Goal: Task Accomplishment & Management: Manage account settings

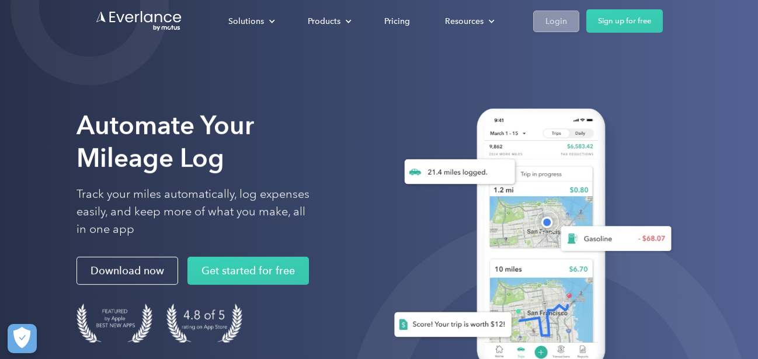
click at [556, 18] on div "Login" at bounding box center [557, 21] width 22 height 15
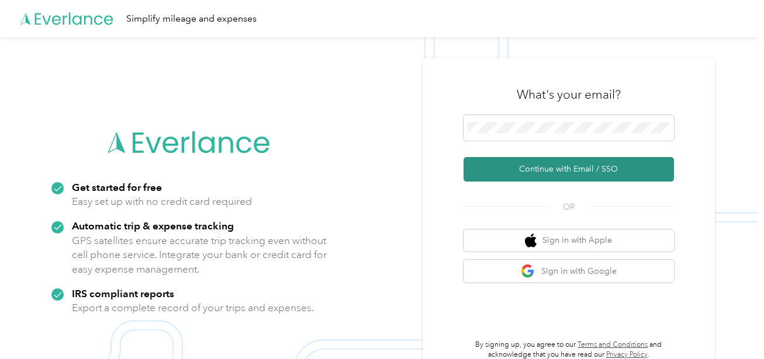
click at [566, 169] on button "Continue with Email / SSO" at bounding box center [568, 169] width 210 height 25
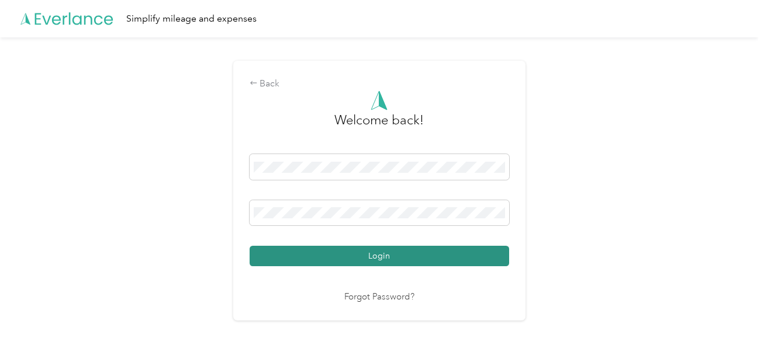
click at [383, 256] on button "Login" at bounding box center [378, 256] width 259 height 20
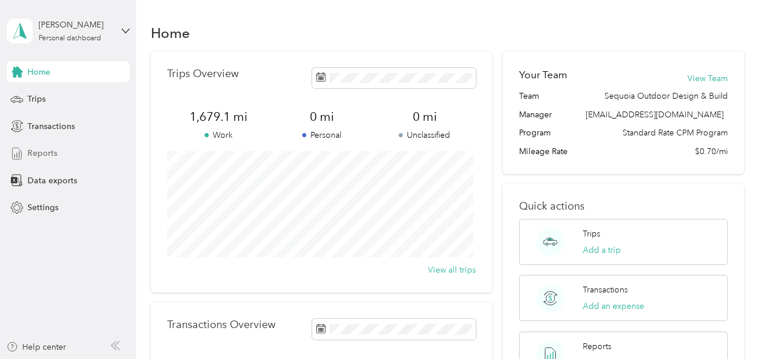
click at [46, 155] on span "Reports" at bounding box center [42, 153] width 30 height 12
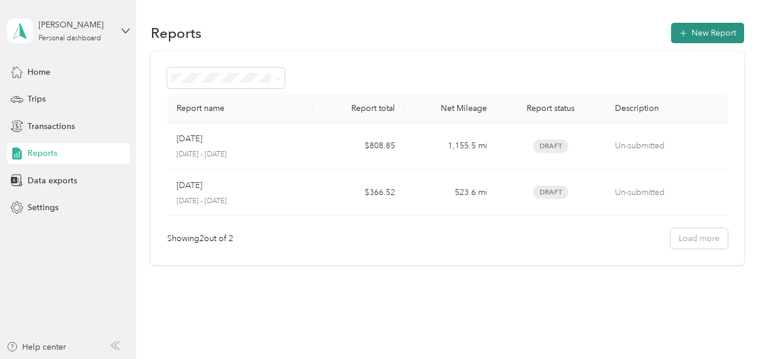
click at [703, 29] on button "New Report" at bounding box center [707, 33] width 73 height 20
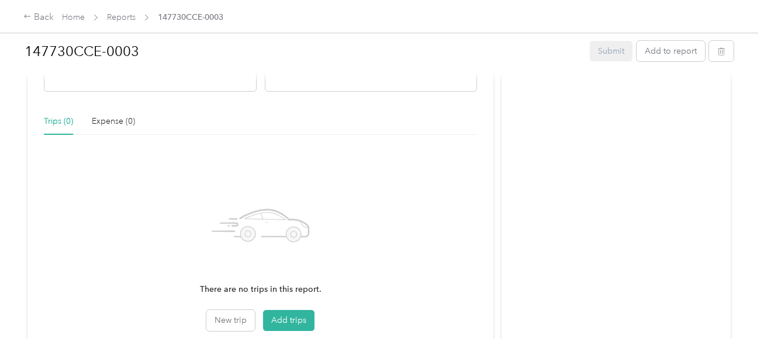
scroll to position [318, 0]
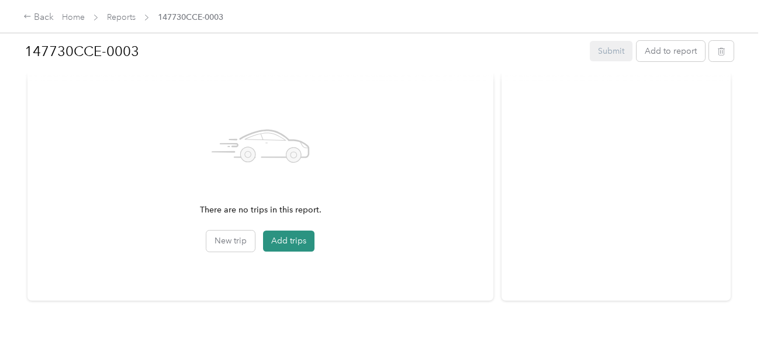
click at [286, 238] on button "Add trips" at bounding box center [288, 241] width 51 height 21
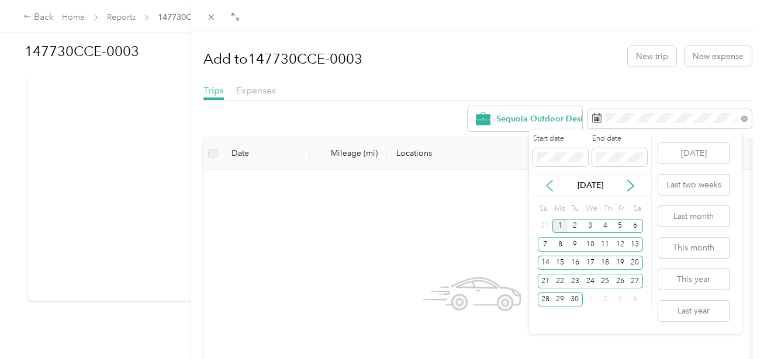
click at [550, 183] on icon at bounding box center [549, 186] width 6 height 11
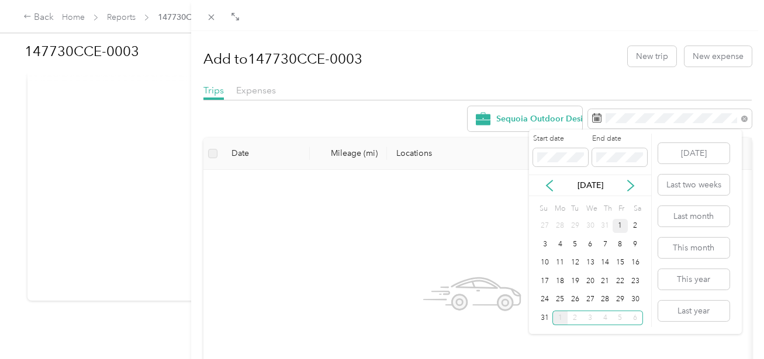
click at [621, 224] on div "1" at bounding box center [619, 226] width 15 height 15
click at [544, 318] on div "31" at bounding box center [544, 318] width 15 height 15
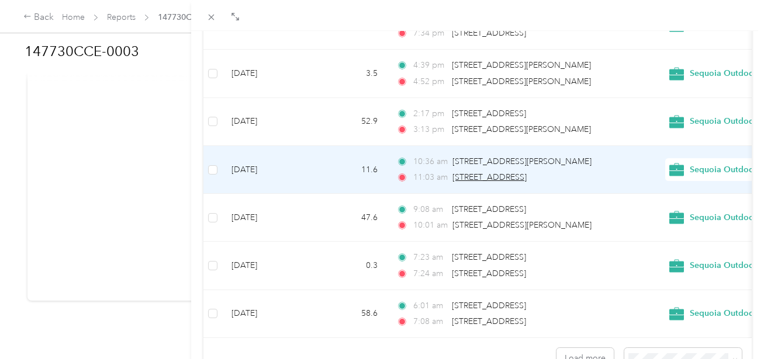
scroll to position [1113, 0]
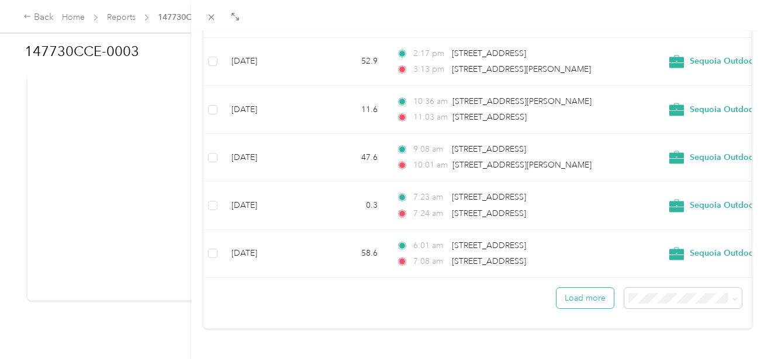
click at [579, 290] on button "Load more" at bounding box center [584, 298] width 57 height 20
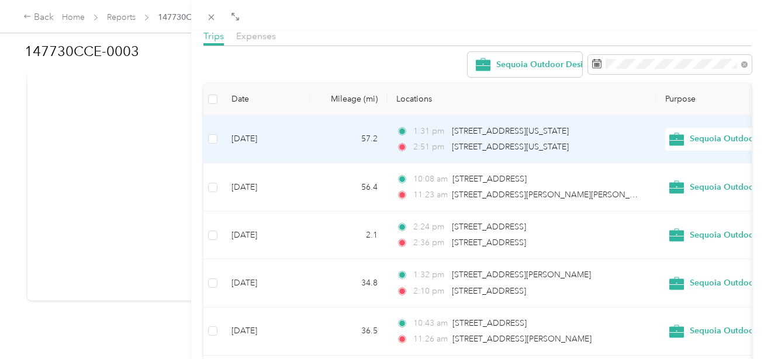
scroll to position [15, 0]
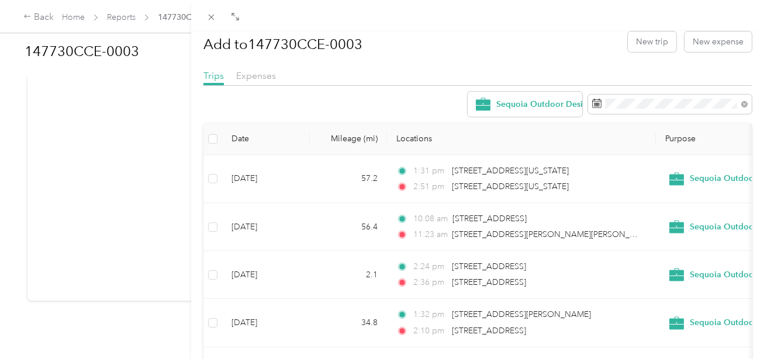
click at [461, 40] on div "Add to 147730CCE-0003 New trip New expense" at bounding box center [477, 42] width 548 height 34
click at [212, 17] on icon at bounding box center [211, 17] width 10 height 10
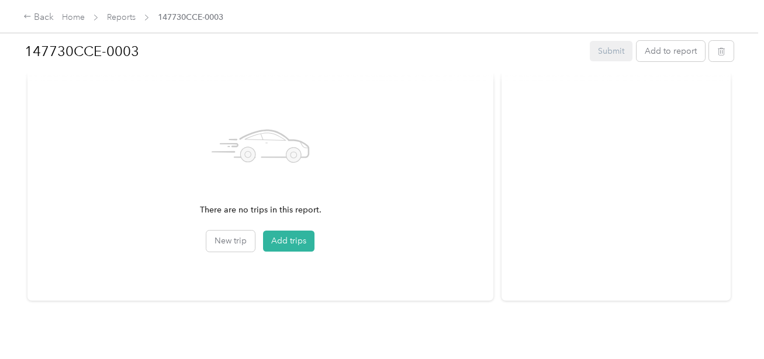
scroll to position [15, 0]
click at [278, 241] on button "Add trips" at bounding box center [288, 241] width 51 height 21
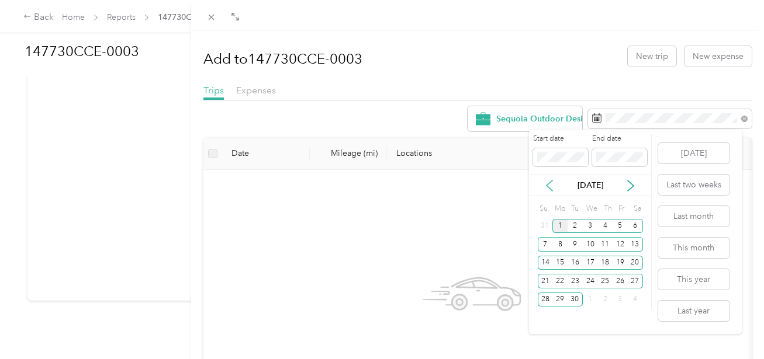
click at [551, 186] on icon at bounding box center [549, 186] width 12 height 12
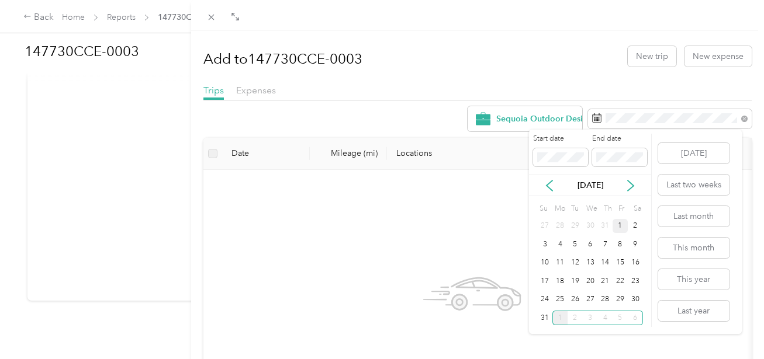
click at [619, 228] on div "1" at bounding box center [619, 226] width 15 height 15
click at [543, 320] on div "31" at bounding box center [544, 318] width 15 height 15
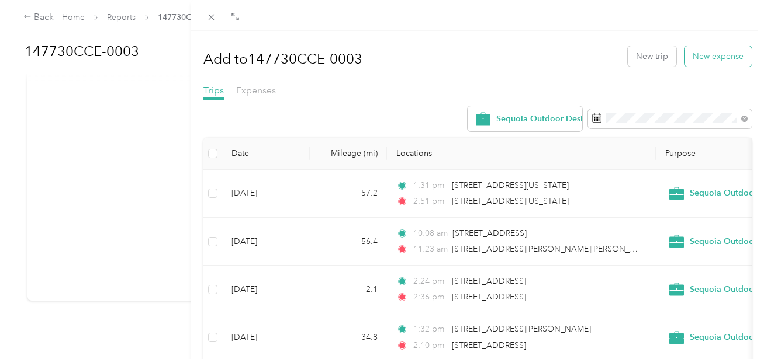
click at [702, 53] on button "New expense" at bounding box center [717, 56] width 67 height 20
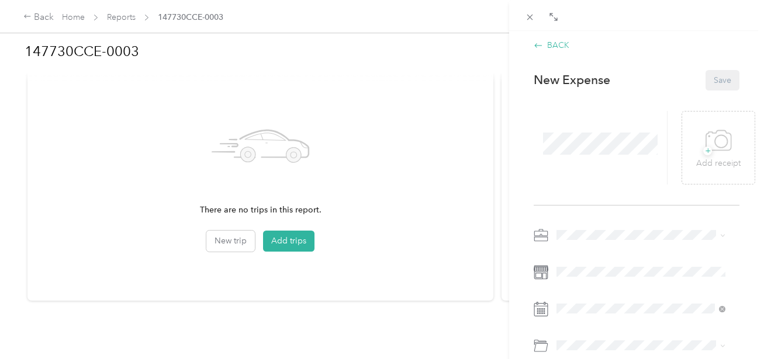
click at [559, 46] on div "BACK" at bounding box center [551, 45] width 36 height 12
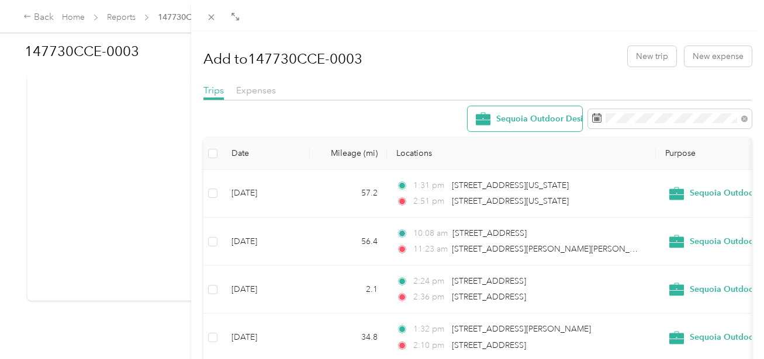
click at [496, 118] on span "Sequoia Outdoor Design & Build" at bounding box center [559, 119] width 127 height 8
click at [484, 69] on div "Add to 147730CCE-0003 New trip New expense" at bounding box center [477, 56] width 548 height 34
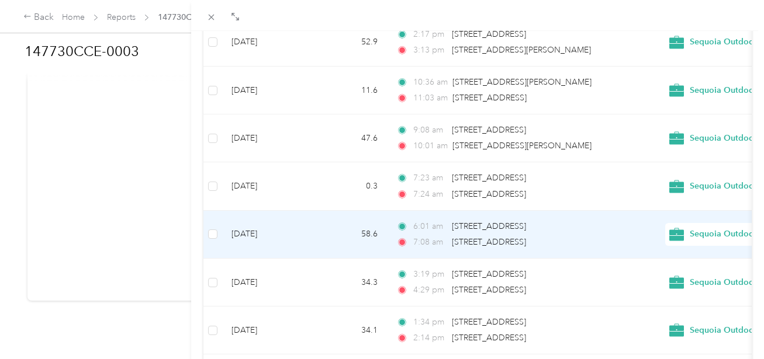
scroll to position [1232, 0]
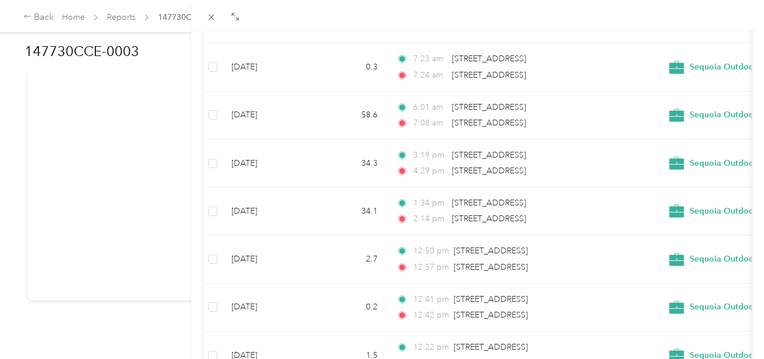
click at [152, 111] on div "Add to 147730CCE-0003 New trip New expense Trips Expenses Sequoia Outdoor Desig…" at bounding box center [382, 179] width 764 height 359
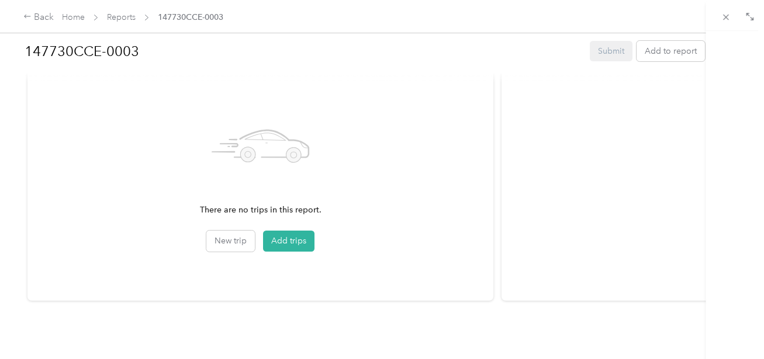
scroll to position [209, 0]
click at [152, 111] on div at bounding box center [382, 179] width 764 height 359
click at [119, 18] on link "Reports" at bounding box center [121, 17] width 29 height 10
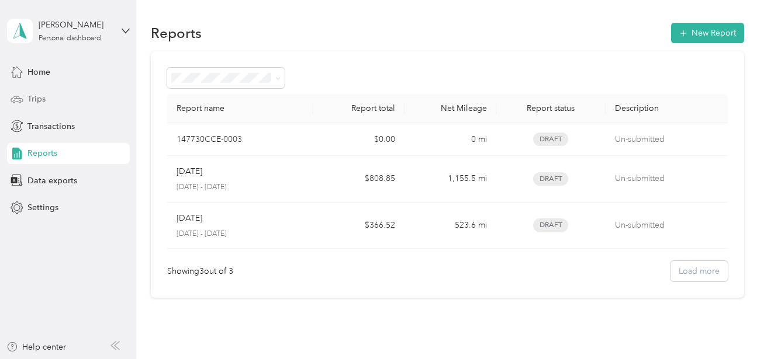
click at [43, 98] on span "Trips" at bounding box center [36, 99] width 18 height 12
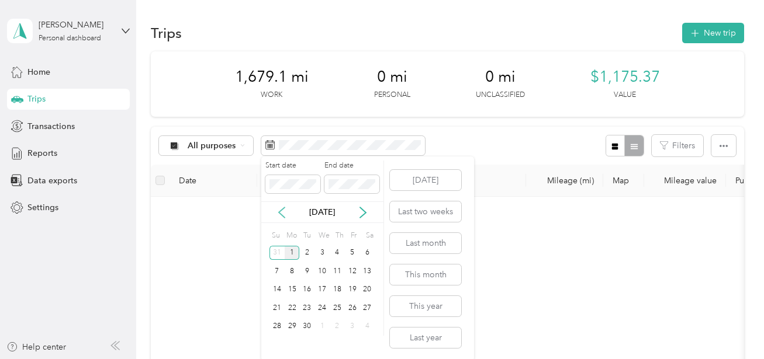
click at [280, 213] on icon at bounding box center [282, 213] width 12 height 12
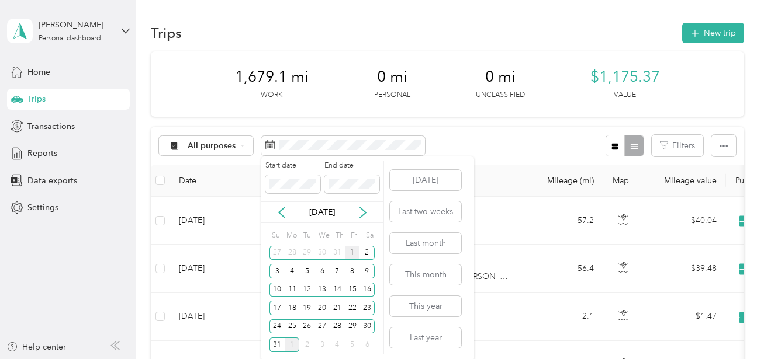
click at [351, 253] on div "1" at bounding box center [352, 253] width 15 height 15
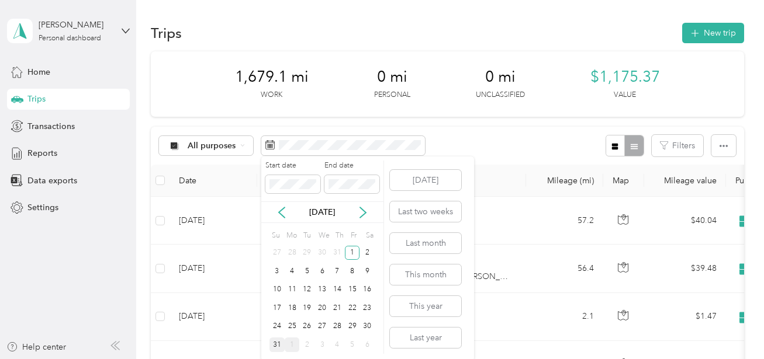
click at [276, 345] on div "31" at bounding box center [276, 345] width 15 height 15
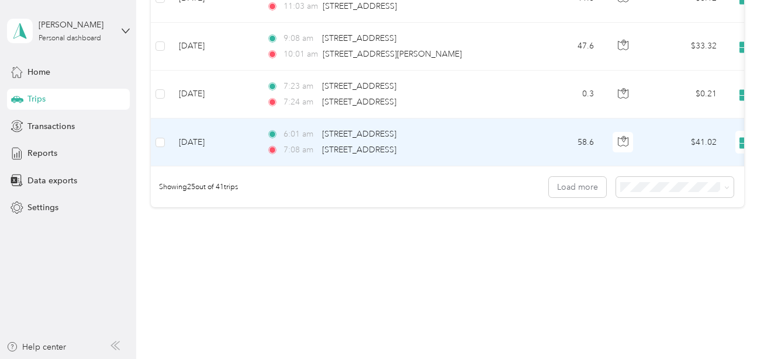
scroll to position [1251, 0]
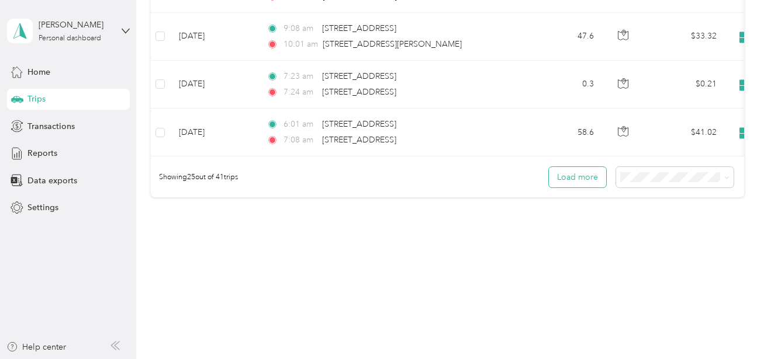
click at [564, 175] on button "Load more" at bounding box center [577, 177] width 57 height 20
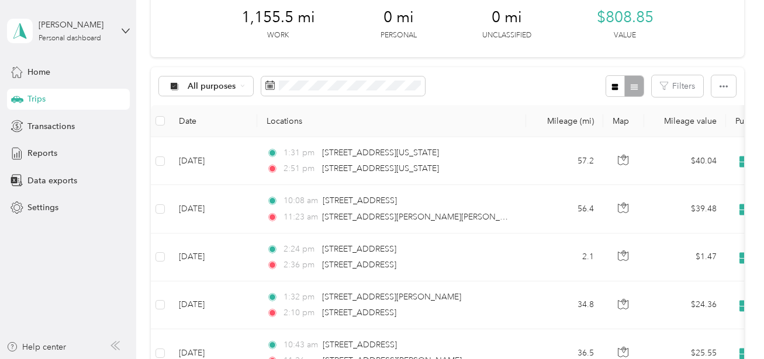
scroll to position [0, 0]
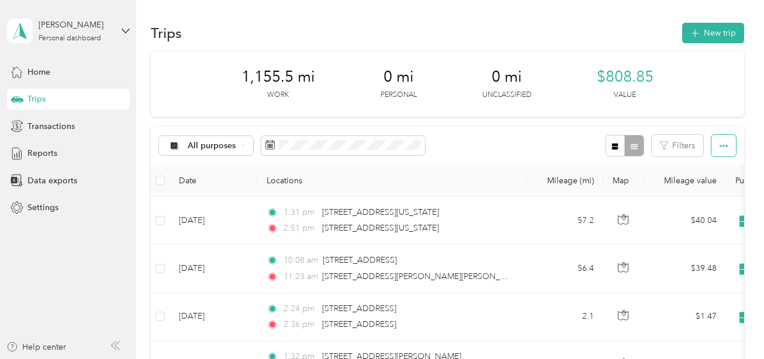
click at [721, 145] on icon "button" at bounding box center [723, 146] width 8 height 8
click at [712, 190] on span "Export" at bounding box center [702, 188] width 25 height 10
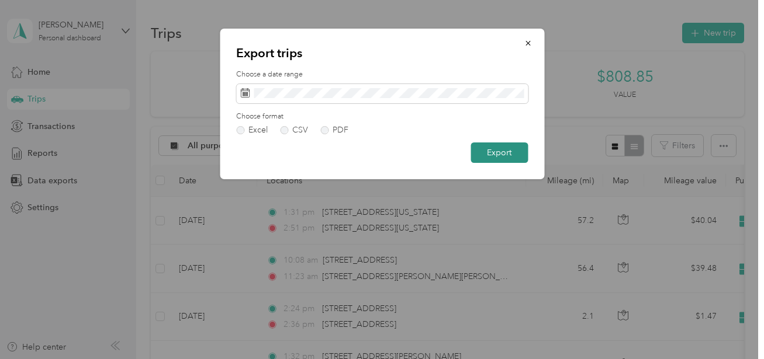
click at [502, 154] on button "Export" at bounding box center [498, 153] width 57 height 20
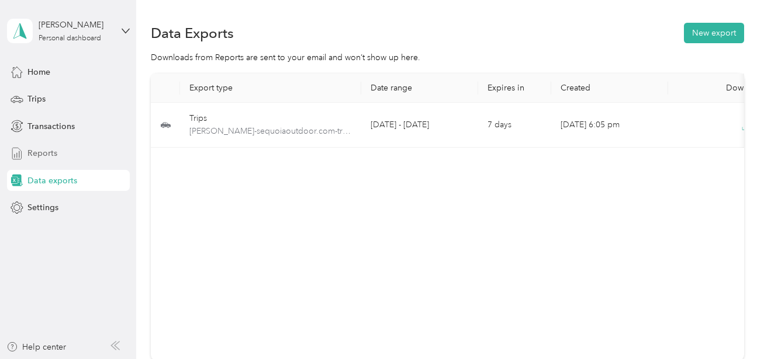
click at [56, 153] on span "Reports" at bounding box center [42, 153] width 30 height 12
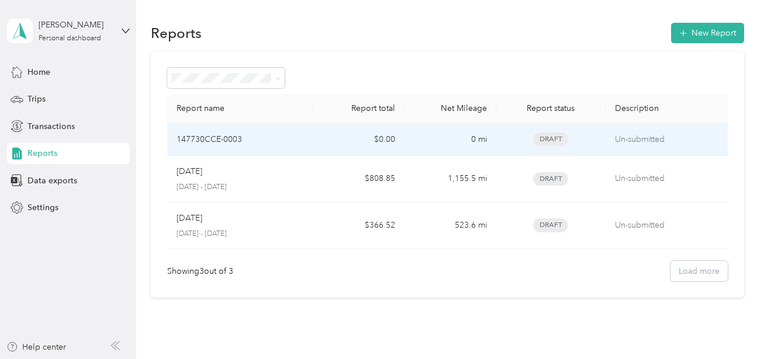
click at [239, 139] on p "147730CCE-0003" at bounding box center [208, 139] width 65 height 13
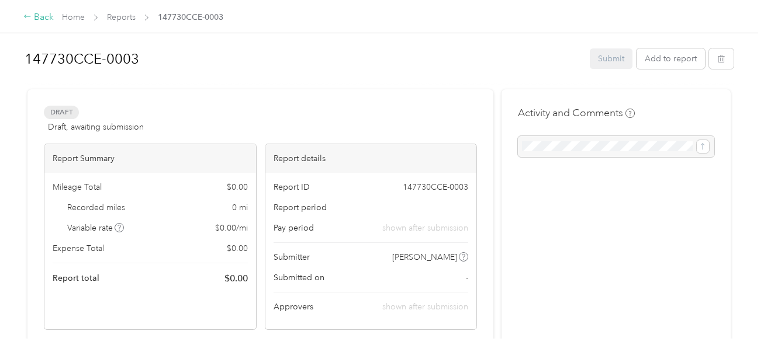
click at [39, 16] on div "Back" at bounding box center [38, 18] width 30 height 14
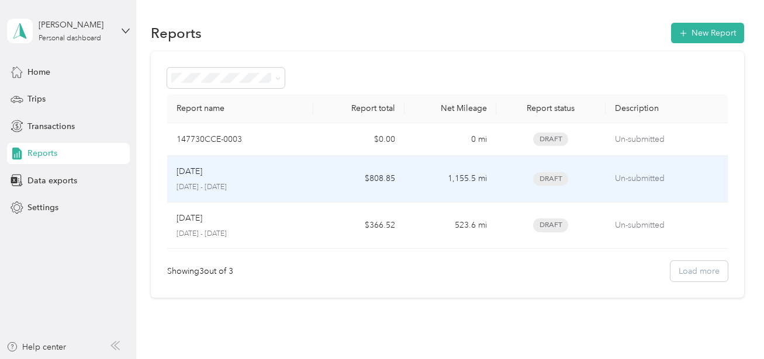
click at [198, 168] on p "Aug 2025" at bounding box center [189, 171] width 26 height 13
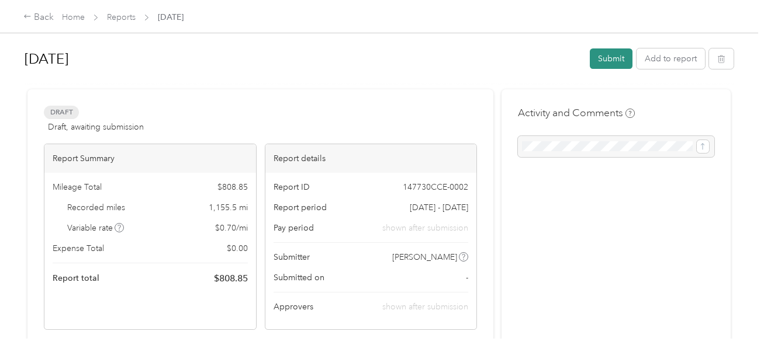
click at [607, 61] on button "Submit" at bounding box center [610, 58] width 43 height 20
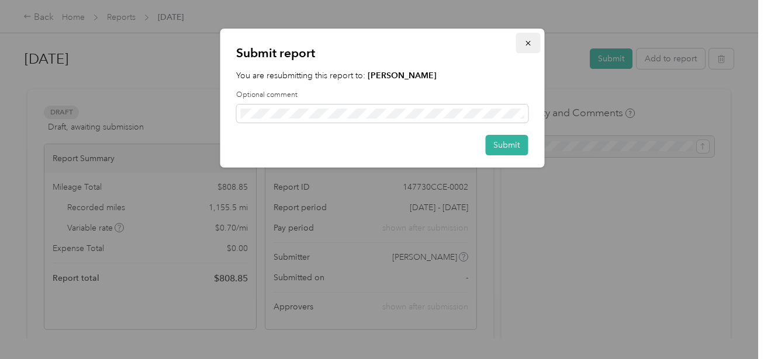
click at [532, 44] on button "button" at bounding box center [527, 43] width 25 height 20
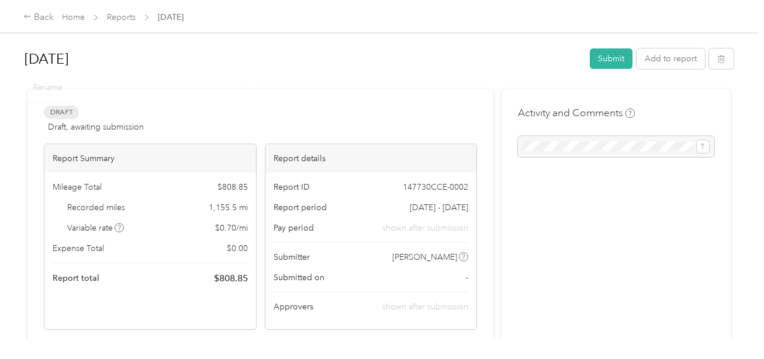
click at [407, 78] on div "Aug 2025 Submit Add to report" at bounding box center [379, 61] width 709 height 34
